Goal: Task Accomplishment & Management: Manage account settings

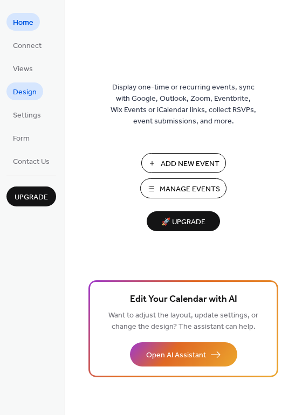
click at [20, 94] on span "Design" at bounding box center [25, 92] width 24 height 11
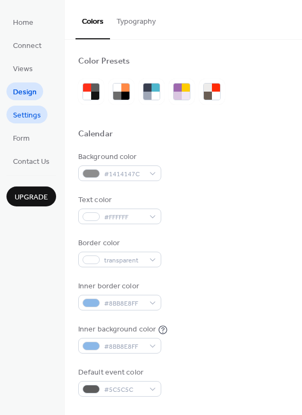
click at [25, 120] on span "Settings" at bounding box center [27, 115] width 28 height 11
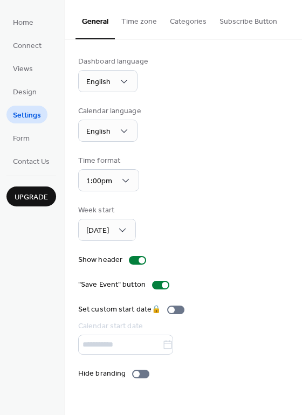
click at [24, 106] on link "Settings" at bounding box center [26, 115] width 41 height 18
click at [24, 101] on ul "Home Connect Views Design Settings Form Contact Us" at bounding box center [31, 91] width 50 height 157
click at [24, 96] on span "Design" at bounding box center [25, 92] width 24 height 11
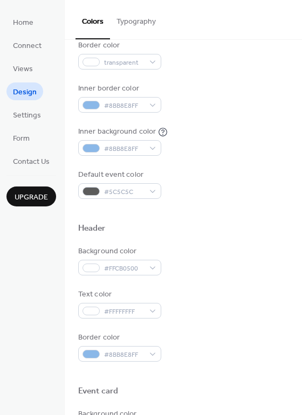
scroll to position [319, 0]
